Goal: Navigation & Orientation: Find specific page/section

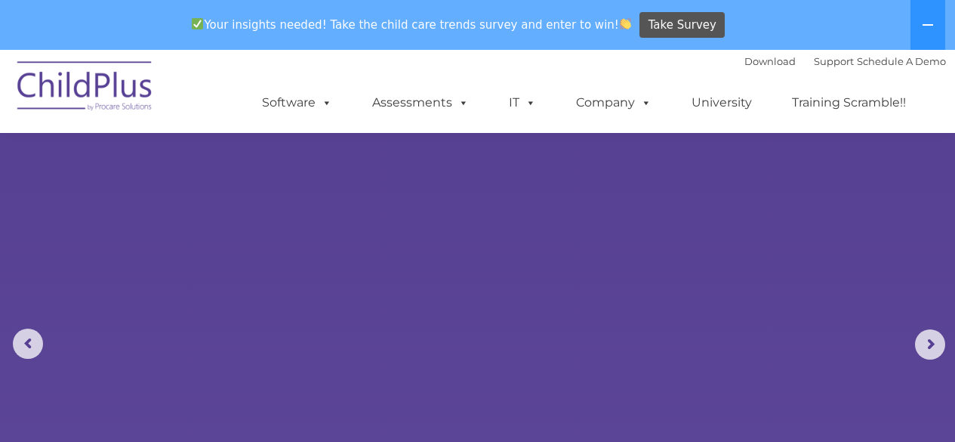
scroll to position [36, 0]
select select "MEDIUM"
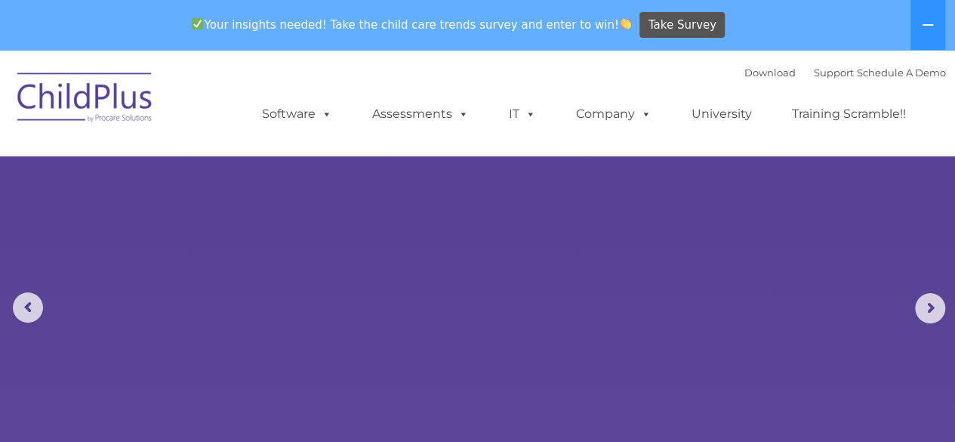
scroll to position [34, 0]
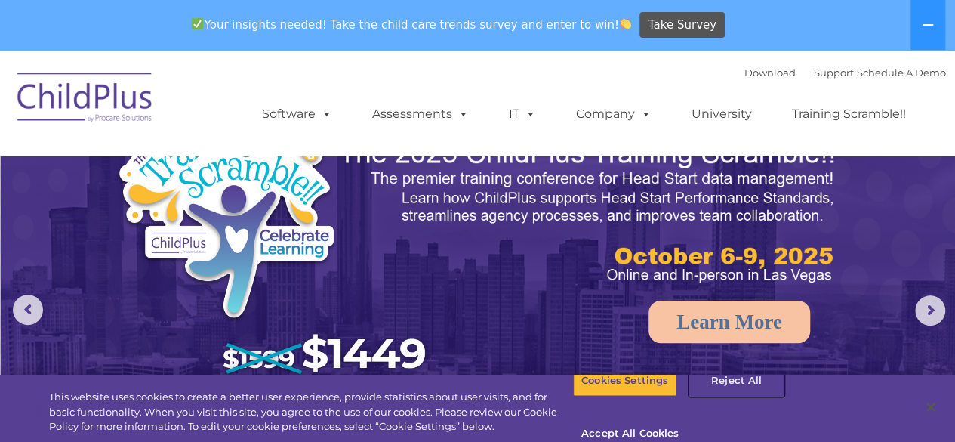
click at [732, 396] on button "Reject All" at bounding box center [736, 381] width 94 height 32
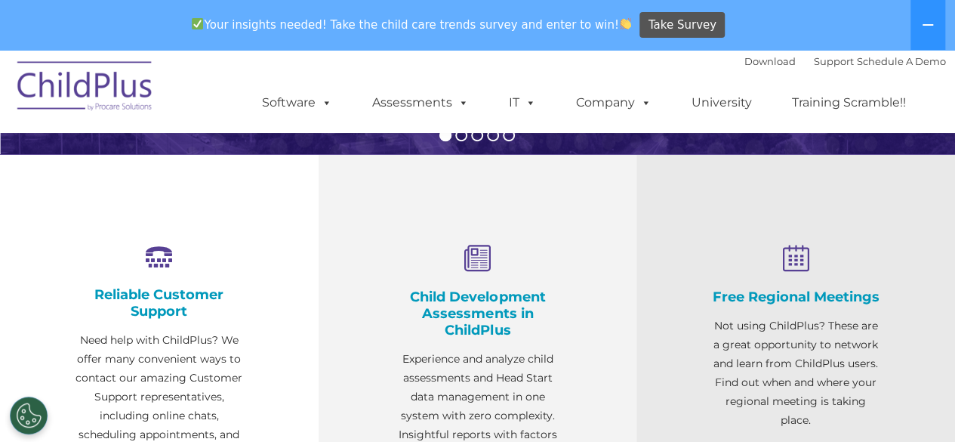
scroll to position [0, 0]
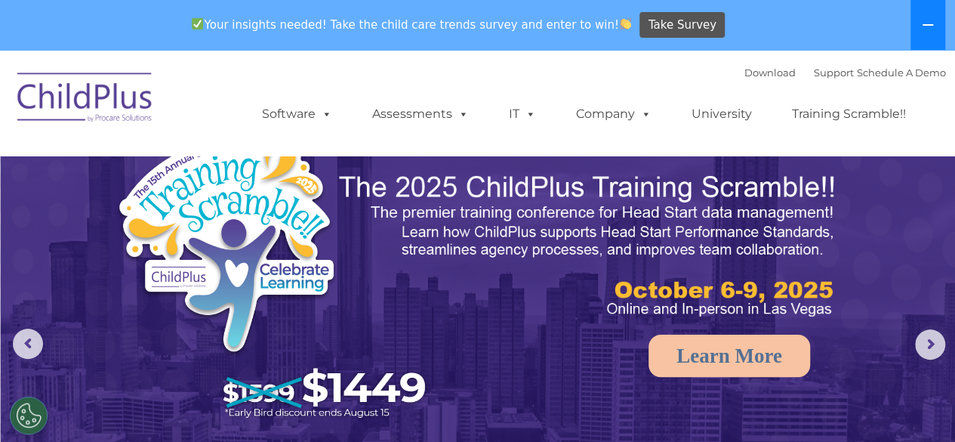
click at [936, 14] on button at bounding box center [927, 25] width 35 height 50
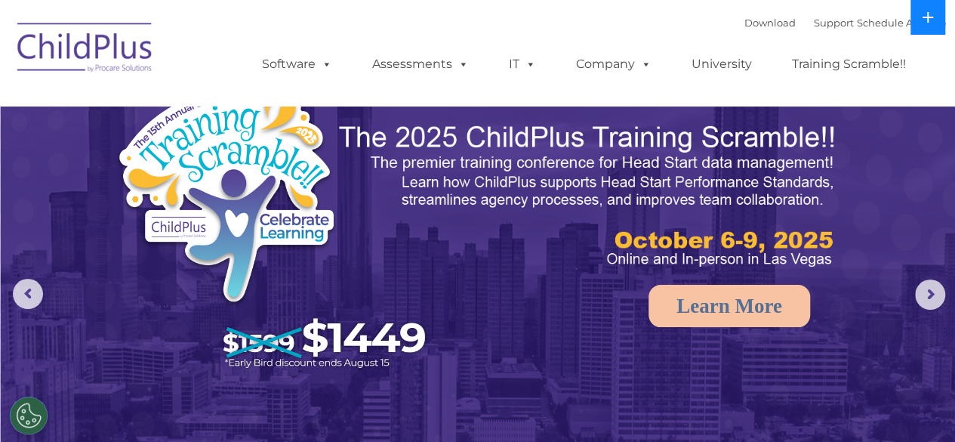
click at [929, 22] on icon at bounding box center [928, 17] width 12 height 12
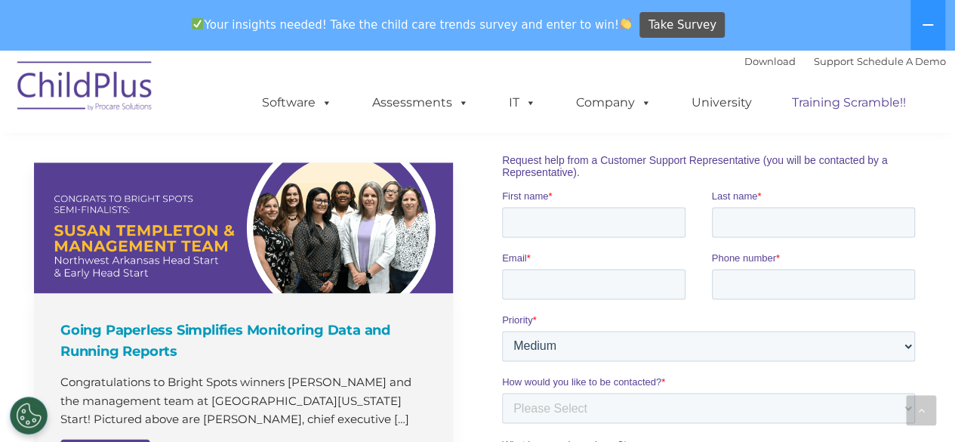
scroll to position [1058, 0]
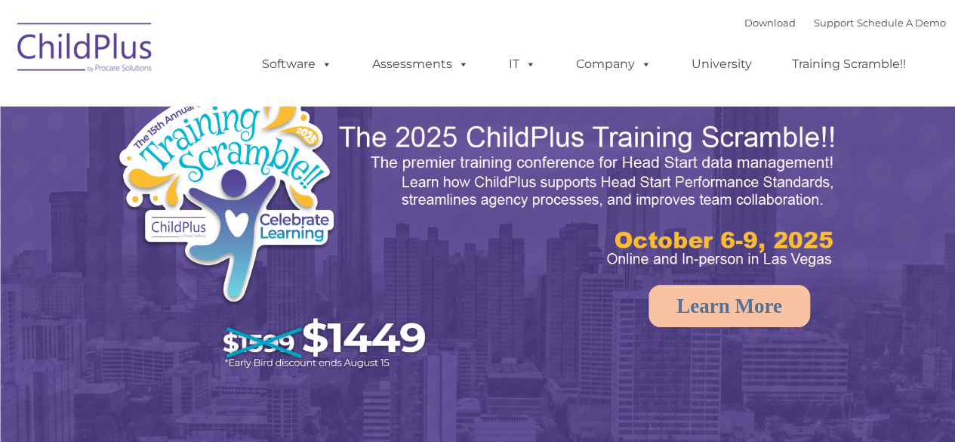
select select "MEDIUM"
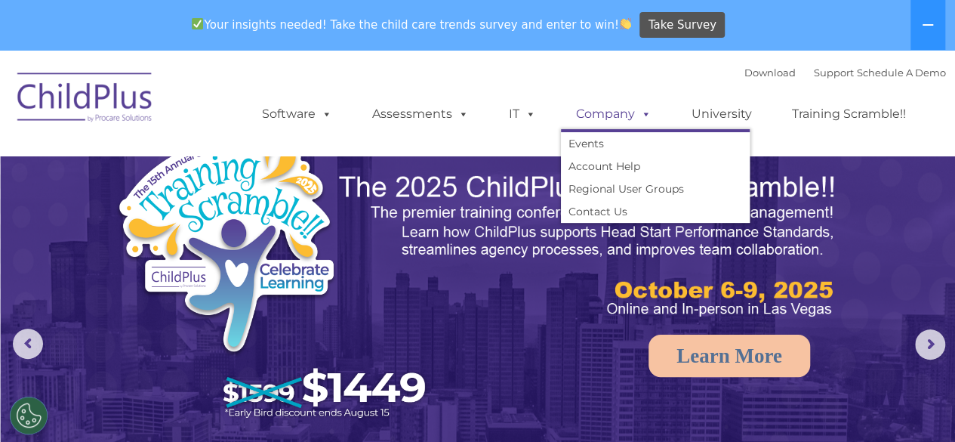
click at [632, 111] on link "Company" at bounding box center [614, 114] width 106 height 30
